Goal: Task Accomplishment & Management: Use online tool/utility

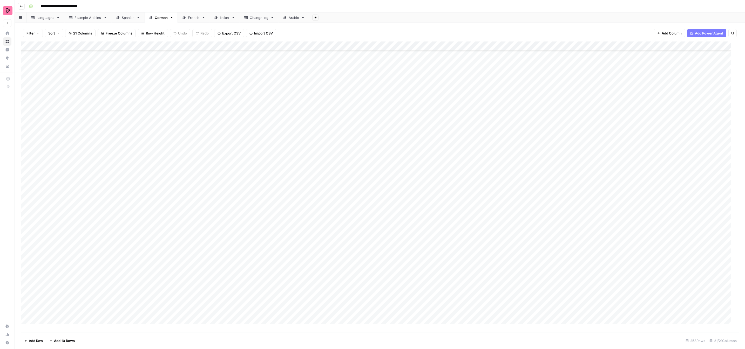
scroll to position [2010, 0]
click at [449, 92] on div "Add Column" at bounding box center [379, 187] width 717 height 291
click at [466, 139] on button "To review by [PERSON_NAME]" at bounding box center [467, 139] width 53 height 6
click at [447, 103] on div "Add Column" at bounding box center [379, 187] width 717 height 291
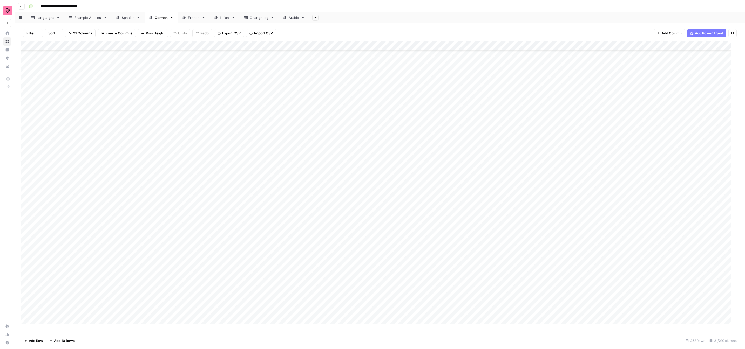
click at [447, 103] on div "Add Column" at bounding box center [379, 187] width 717 height 291
click at [458, 149] on button "To review by [PERSON_NAME]" at bounding box center [467, 148] width 53 height 6
click at [456, 112] on div "Add Column" at bounding box center [379, 187] width 717 height 291
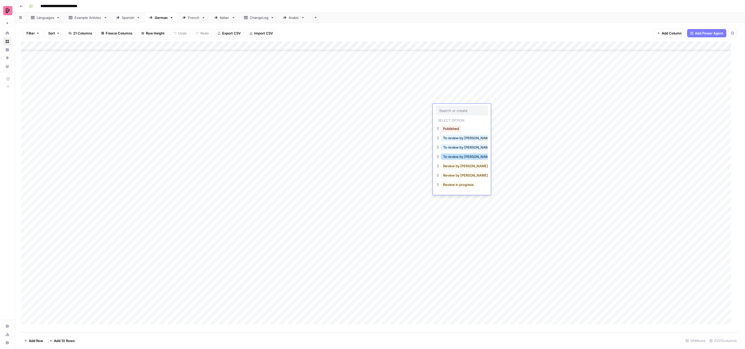
click at [465, 155] on button "To review by [PERSON_NAME]" at bounding box center [467, 157] width 53 height 6
click at [446, 119] on div "Add Column" at bounding box center [379, 187] width 717 height 291
drag, startPoint x: 457, startPoint y: 164, endPoint x: 451, endPoint y: 146, distance: 19.2
click at [457, 165] on button "To review by [PERSON_NAME]" at bounding box center [467, 165] width 53 height 6
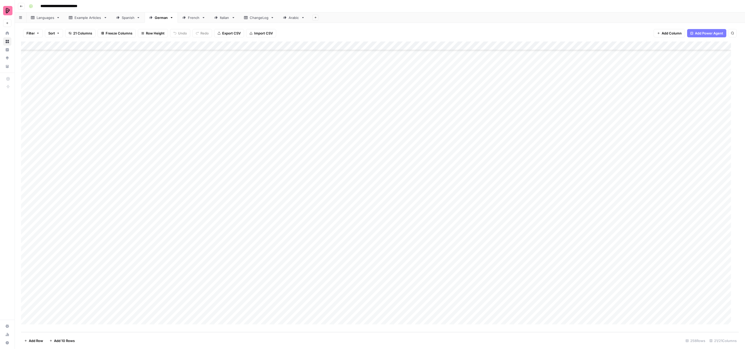
click at [450, 130] on div "Add Column" at bounding box center [379, 187] width 717 height 291
click at [459, 173] on button "To review by [PERSON_NAME]" at bounding box center [467, 174] width 53 height 6
click at [455, 139] on div "Add Column" at bounding box center [379, 187] width 717 height 291
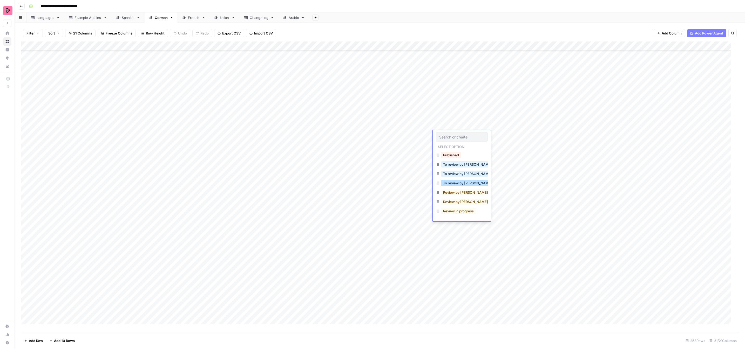
click at [461, 185] on button "To review by [PERSON_NAME]" at bounding box center [467, 183] width 53 height 6
click at [450, 146] on div "Add Column" at bounding box center [379, 187] width 717 height 291
drag, startPoint x: 457, startPoint y: 191, endPoint x: 456, endPoint y: 174, distance: 17.2
click at [457, 191] on button "To review by [PERSON_NAME]" at bounding box center [467, 192] width 53 height 6
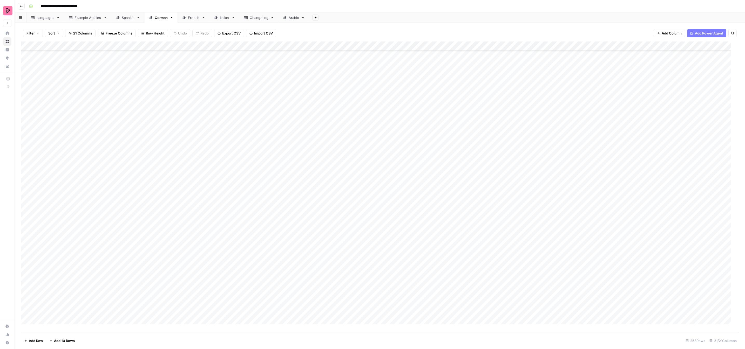
click at [453, 154] on div "Add Column" at bounding box center [379, 187] width 717 height 291
click at [458, 202] on button "To review by [PERSON_NAME]" at bounding box center [467, 201] width 53 height 6
click at [444, 159] on div "Add Column" at bounding box center [379, 187] width 717 height 291
click at [445, 159] on div "Add Column" at bounding box center [379, 187] width 717 height 291
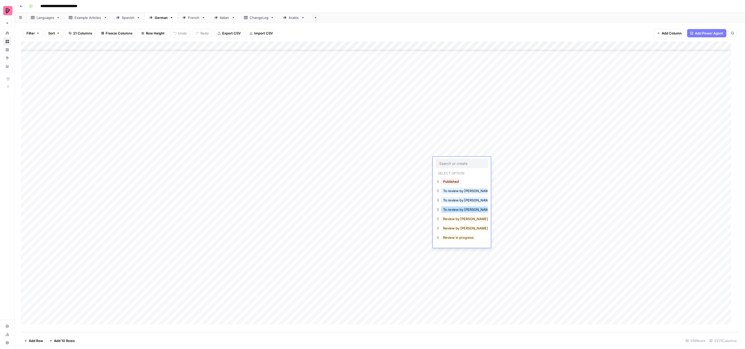
drag, startPoint x: 457, startPoint y: 212, endPoint x: 454, endPoint y: 195, distance: 17.6
click at [457, 212] on button "To review by [PERSON_NAME]" at bounding box center [467, 210] width 53 height 6
click at [448, 173] on div "Add Column" at bounding box center [379, 187] width 717 height 291
drag, startPoint x: 458, startPoint y: 219, endPoint x: 456, endPoint y: 211, distance: 8.1
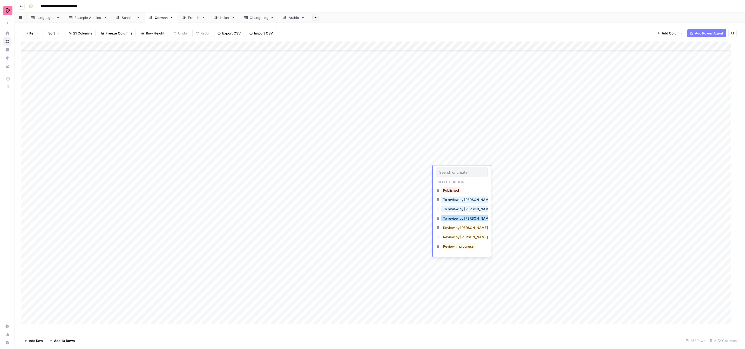
click at [458, 220] on button "To review by [PERSON_NAME]" at bounding box center [467, 218] width 53 height 6
click at [442, 178] on div "Add Column" at bounding box center [379, 187] width 717 height 291
drag, startPoint x: 453, startPoint y: 227, endPoint x: 450, endPoint y: 220, distance: 7.5
click at [453, 227] on button "To review by [PERSON_NAME]" at bounding box center [467, 227] width 53 height 6
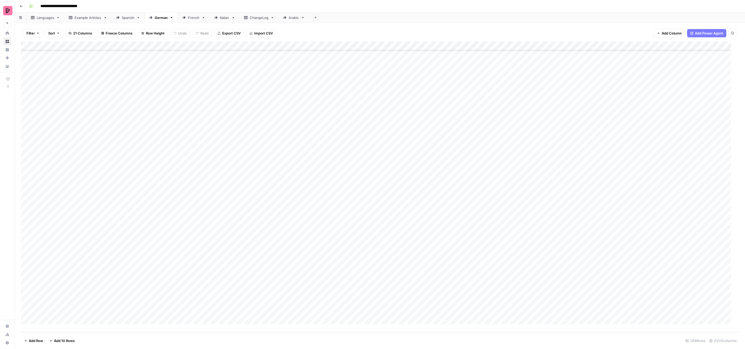
click at [442, 189] on div "Add Column" at bounding box center [379, 187] width 717 height 291
click at [451, 234] on button "To review by [PERSON_NAME]" at bounding box center [467, 236] width 53 height 6
click at [446, 192] on div "Add Column" at bounding box center [379, 187] width 717 height 291
click at [480, 26] on div "Filter Sort 21 Columns Freeze Columns Row Height Undo Redo Export CSV Import CS…" at bounding box center [379, 33] width 717 height 17
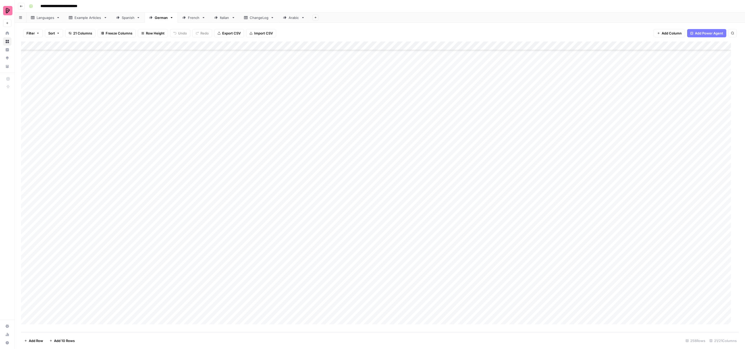
click at [443, 197] on div "Add Column" at bounding box center [379, 187] width 717 height 291
click at [454, 245] on button "To review by [PERSON_NAME]" at bounding box center [467, 245] width 53 height 6
click at [447, 206] on div "Add Column" at bounding box center [379, 187] width 717 height 291
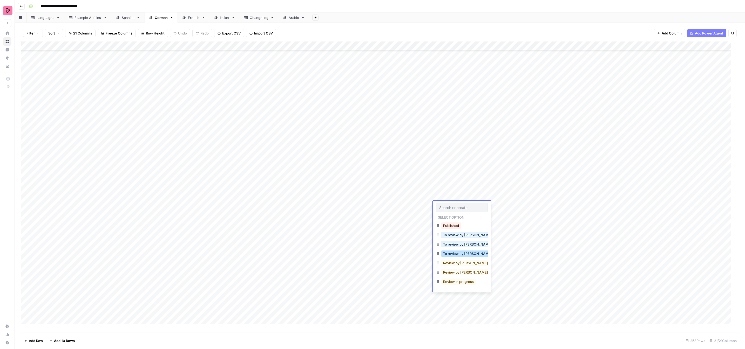
drag, startPoint x: 457, startPoint y: 253, endPoint x: 456, endPoint y: 250, distance: 3.6
click at [457, 253] on button "To review by [PERSON_NAME]" at bounding box center [467, 254] width 53 height 6
click at [444, 215] on div "Add Column" at bounding box center [379, 187] width 717 height 291
click at [453, 263] on button "To review by [PERSON_NAME]" at bounding box center [467, 262] width 53 height 6
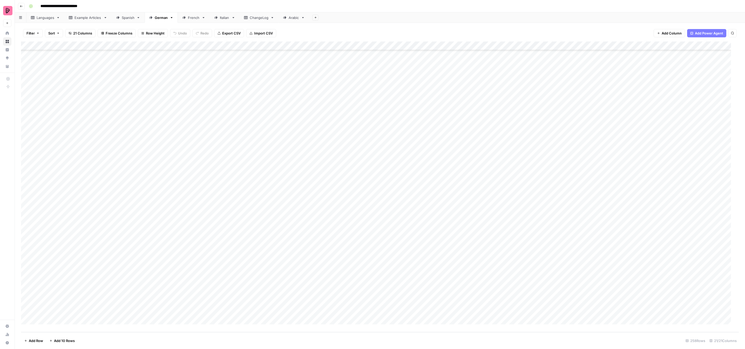
click at [448, 223] on div "Add Column" at bounding box center [379, 187] width 717 height 291
drag, startPoint x: 452, startPoint y: 271, endPoint x: 452, endPoint y: 264, distance: 6.5
click at [452, 270] on button "To review by [PERSON_NAME]" at bounding box center [467, 271] width 53 height 6
click at [449, 233] on div "Add Column" at bounding box center [379, 187] width 717 height 291
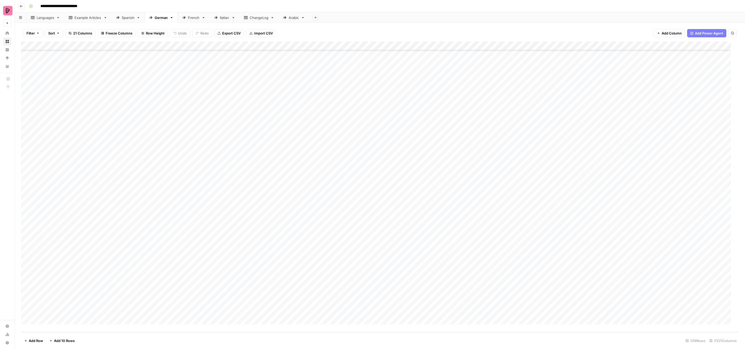
click at [449, 233] on div "Add Column" at bounding box center [379, 187] width 717 height 291
drag, startPoint x: 448, startPoint y: 278, endPoint x: 447, endPoint y: 271, distance: 7.6
click at [449, 278] on button "To review by [PERSON_NAME]" at bounding box center [467, 280] width 53 height 6
click at [445, 243] on div "Add Column" at bounding box center [379, 187] width 717 height 291
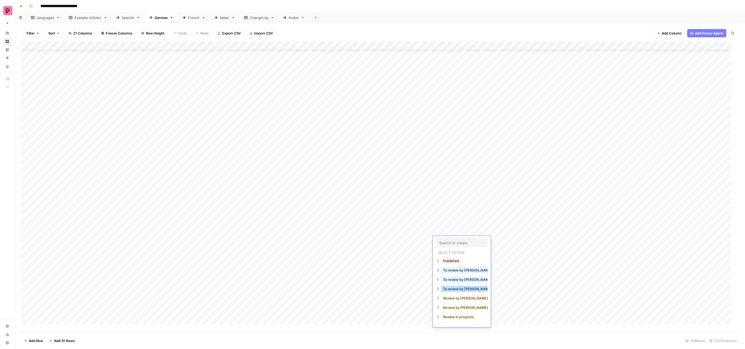
drag, startPoint x: 448, startPoint y: 287, endPoint x: 449, endPoint y: 265, distance: 22.9
click at [448, 287] on button "To review by [PERSON_NAME]" at bounding box center [467, 289] width 53 height 6
click at [447, 253] on div "Add Column" at bounding box center [379, 187] width 717 height 291
click at [451, 296] on button "To review by [PERSON_NAME]" at bounding box center [467, 298] width 53 height 6
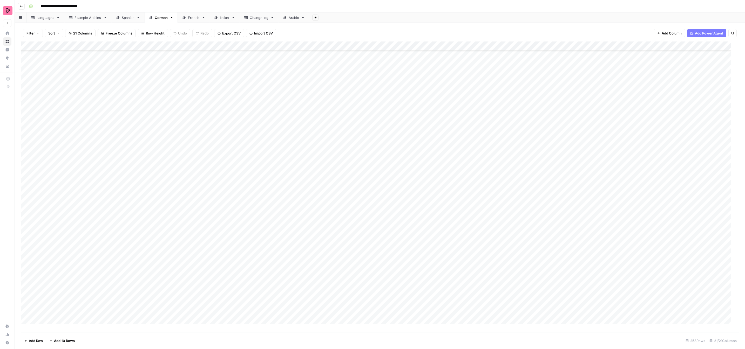
click at [444, 258] on div "Add Column" at bounding box center [379, 187] width 717 height 291
click at [450, 306] on button "To review by [PERSON_NAME]" at bounding box center [467, 307] width 53 height 6
click at [442, 270] on div "Add Column" at bounding box center [379, 187] width 717 height 291
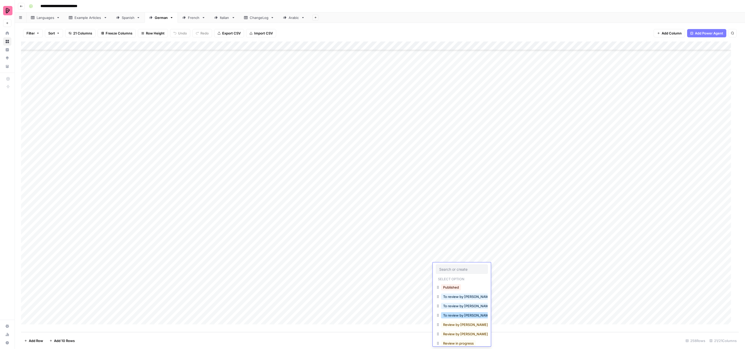
drag, startPoint x: 447, startPoint y: 313, endPoint x: 449, endPoint y: 309, distance: 4.1
click at [447, 312] on button "To review by [PERSON_NAME]" at bounding box center [467, 315] width 53 height 6
click at [448, 278] on div "Add Column" at bounding box center [379, 187] width 717 height 291
click at [452, 325] on button "To review by [PERSON_NAME]" at bounding box center [467, 324] width 53 height 6
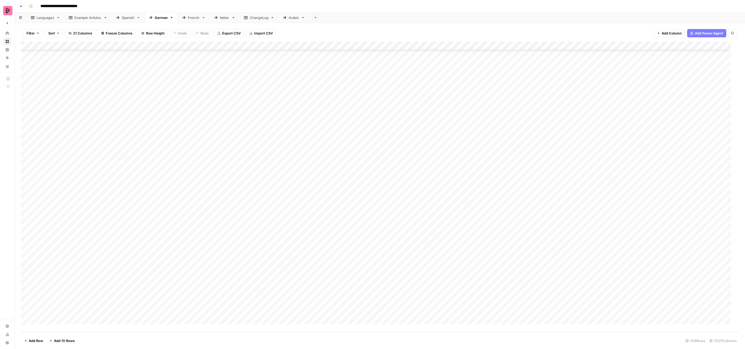
click at [448, 284] on div "Add Column" at bounding box center [379, 187] width 717 height 291
drag, startPoint x: 455, startPoint y: 334, endPoint x: 445, endPoint y: 313, distance: 22.4
click at [455, 334] on button "To review by [PERSON_NAME]" at bounding box center [467, 333] width 53 height 6
click at [444, 293] on div "Add Column" at bounding box center [379, 187] width 717 height 291
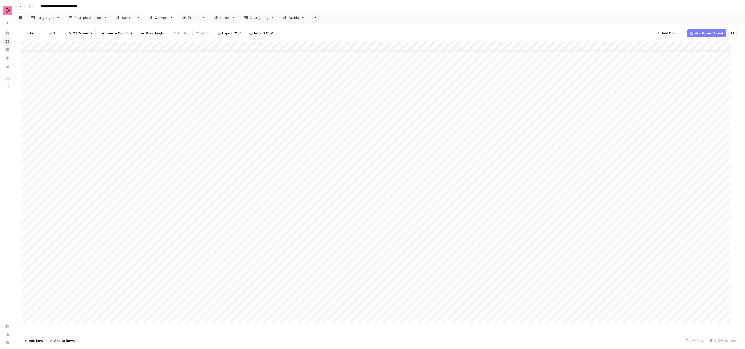
click at [444, 293] on div "Add Column" at bounding box center [379, 187] width 717 height 291
click at [455, 341] on button "To review by [PERSON_NAME]" at bounding box center [467, 342] width 53 height 6
click at [446, 302] on div "Add Column" at bounding box center [379, 187] width 717 height 291
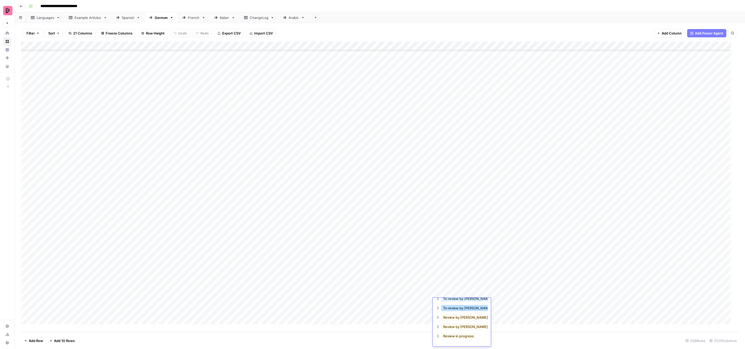
click at [466, 309] on button "To review by [PERSON_NAME]" at bounding box center [467, 308] width 53 height 6
click at [442, 311] on div "Add Column" at bounding box center [379, 187] width 717 height 291
click at [468, 345] on button "To review by [PERSON_NAME]" at bounding box center [467, 344] width 53 height 6
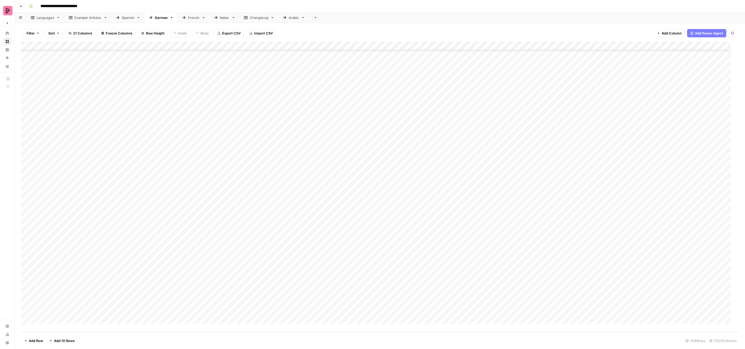
click at [458, 310] on div "Add Column" at bounding box center [379, 187] width 717 height 291
click at [542, 6] on div "**********" at bounding box center [383, 6] width 713 height 8
click at [525, 10] on div "**********" at bounding box center [383, 6] width 713 height 8
